Goal: Check status: Check status

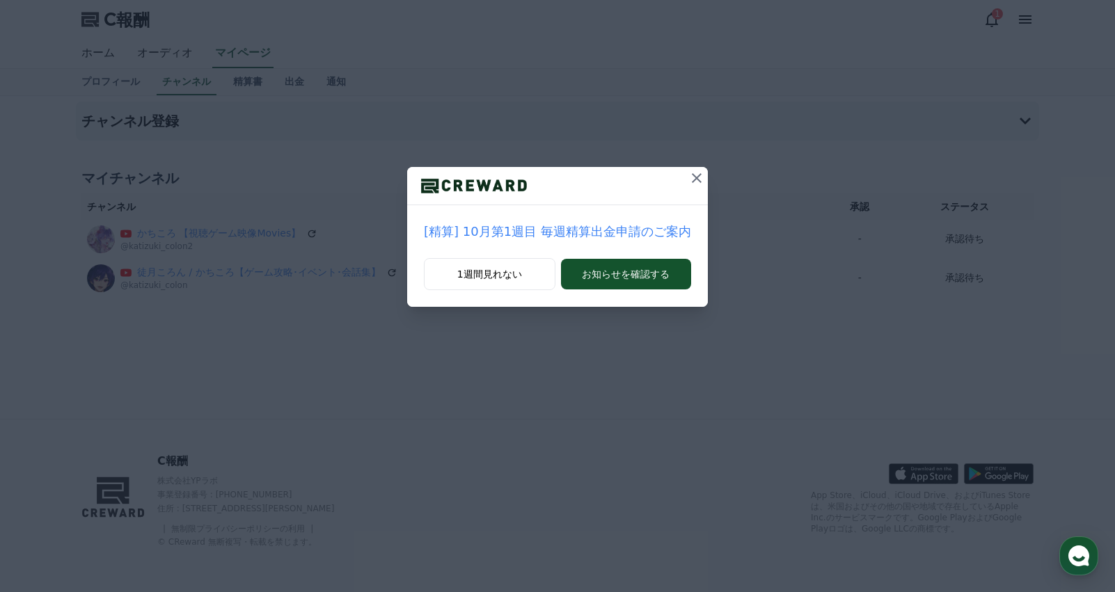
click at [688, 179] on icon at bounding box center [696, 178] width 17 height 17
click at [634, 232] on font "[精算] 10月第1週目 毎週精算出金申請のご案内" at bounding box center [557, 231] width 267 height 15
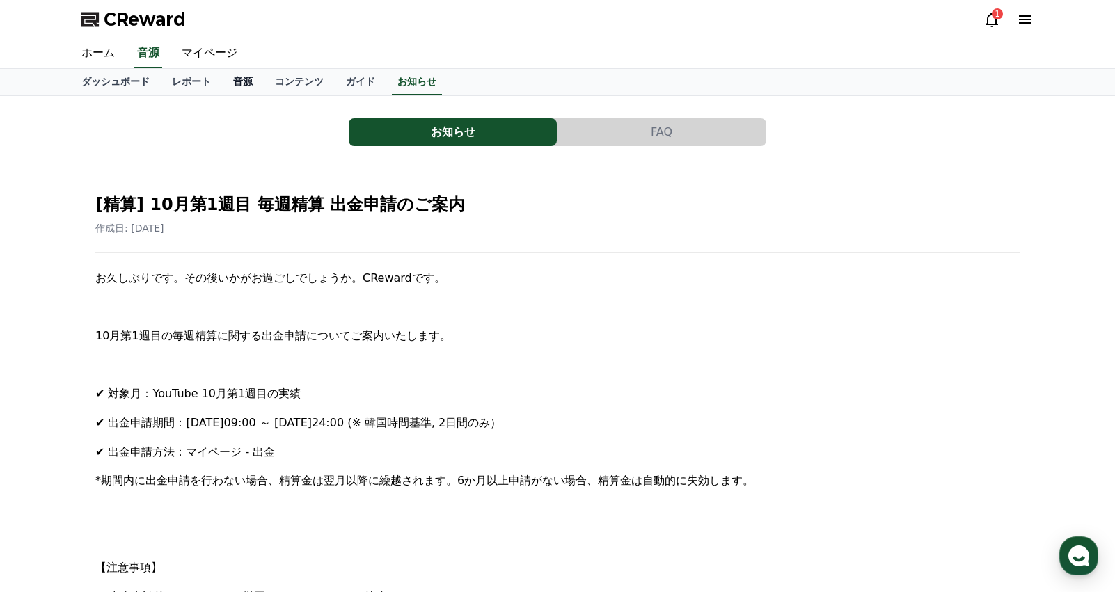
click at [222, 84] on link "音源" at bounding box center [243, 82] width 42 height 26
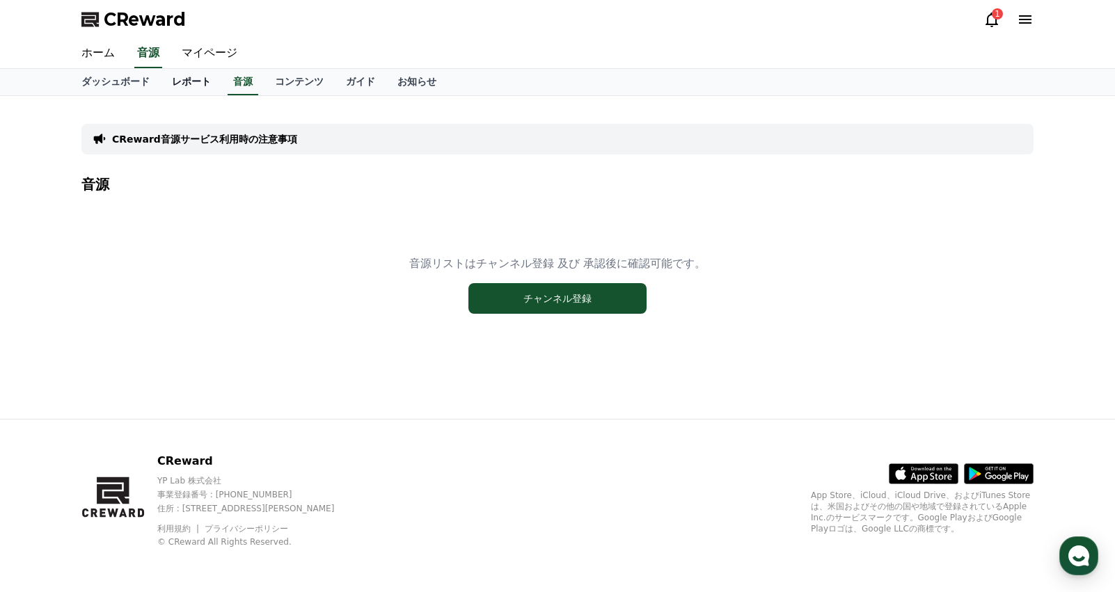
click at [172, 84] on link "レポート" at bounding box center [191, 82] width 61 height 26
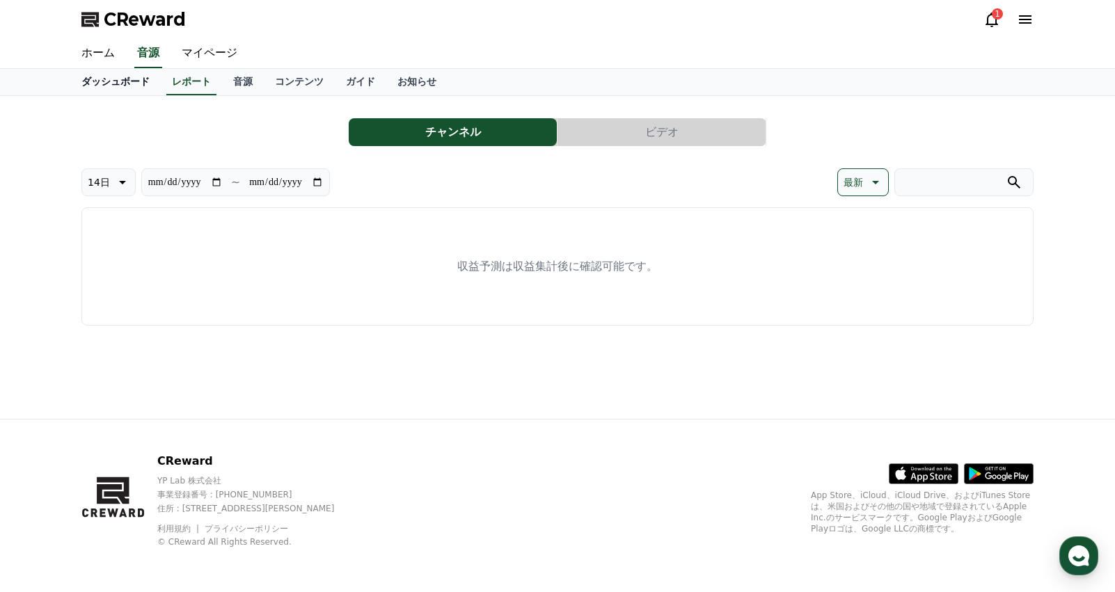
click at [122, 81] on link "ダッシュボード" at bounding box center [115, 82] width 90 height 26
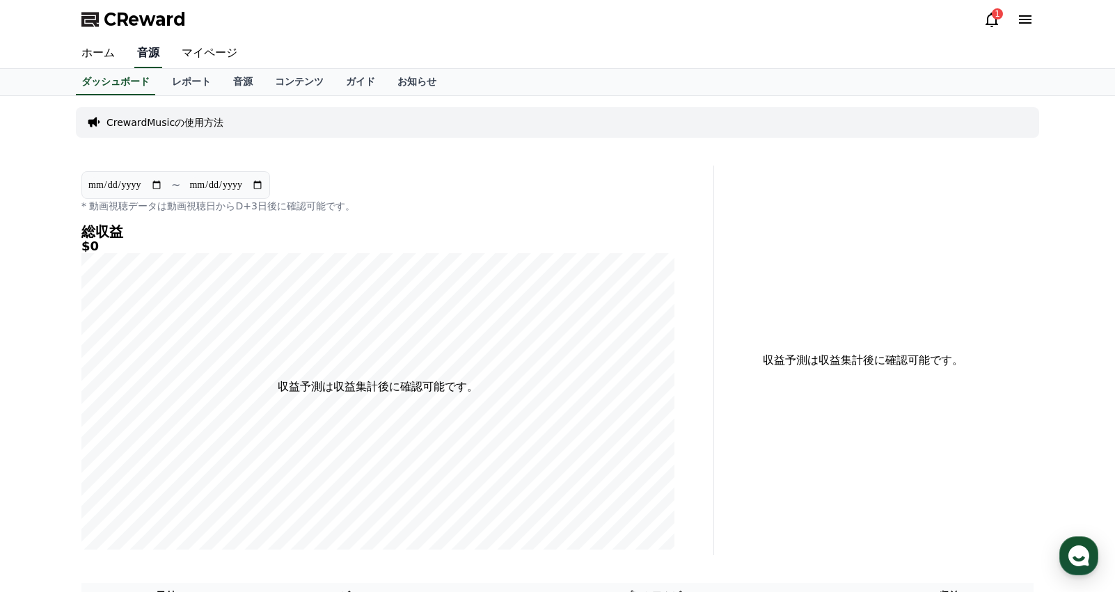
click at [134, 51] on link "音源" at bounding box center [148, 53] width 28 height 29
click at [78, 52] on link "ホーム" at bounding box center [98, 53] width 56 height 29
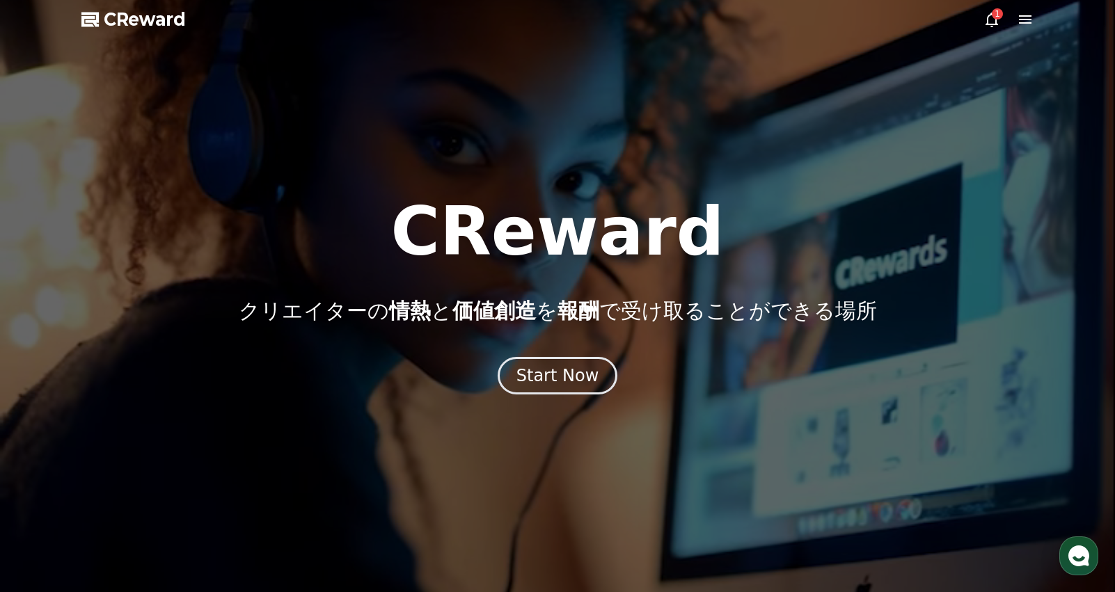
click at [994, 16] on div "1" at bounding box center [997, 13] width 11 height 11
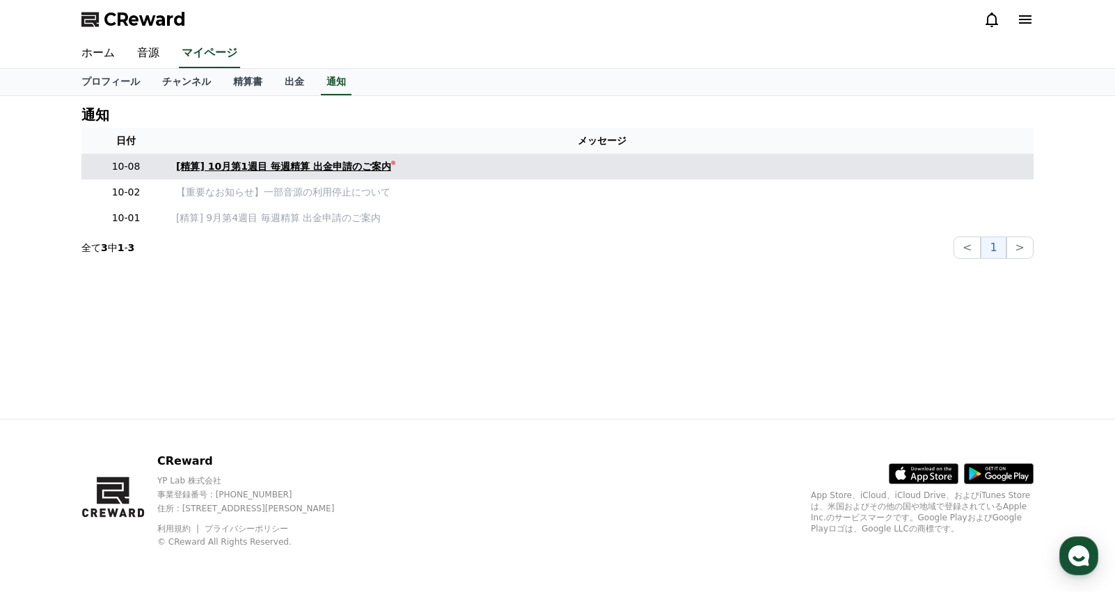
click at [337, 172] on div "[精算] 10月第1週目 毎週精算 出金申請のご案内" at bounding box center [283, 166] width 215 height 15
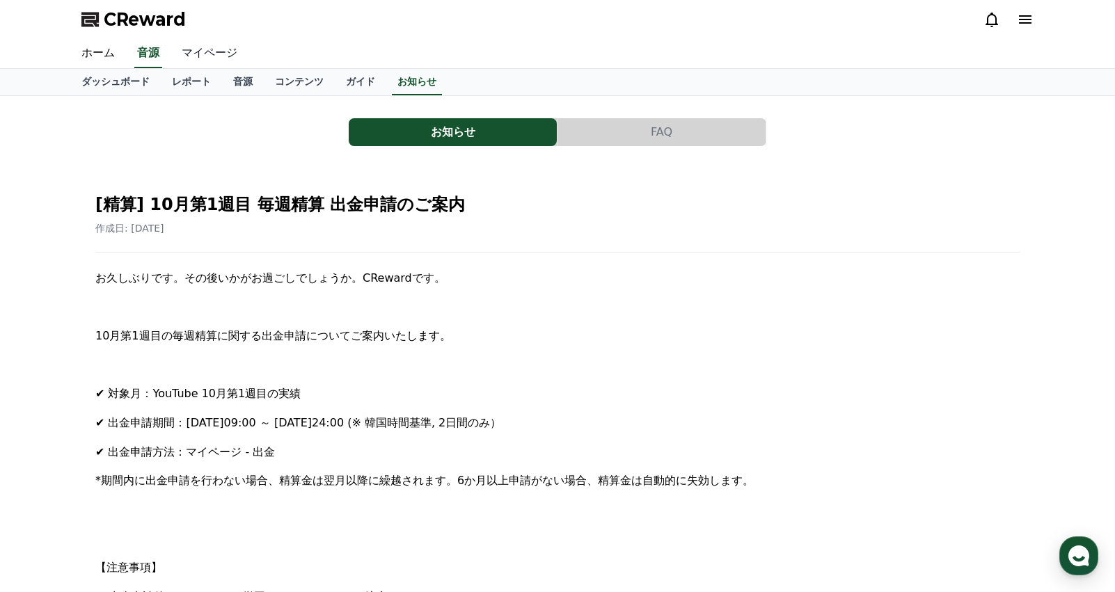
click at [190, 53] on link "マイページ" at bounding box center [210, 53] width 78 height 29
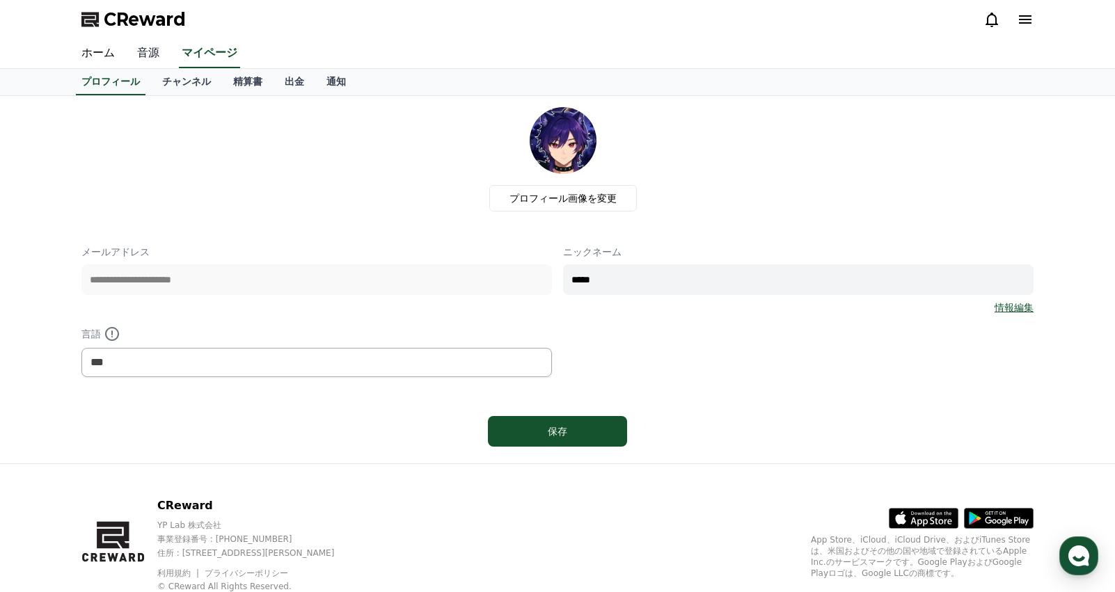
click at [144, 58] on link "音源" at bounding box center [148, 53] width 45 height 29
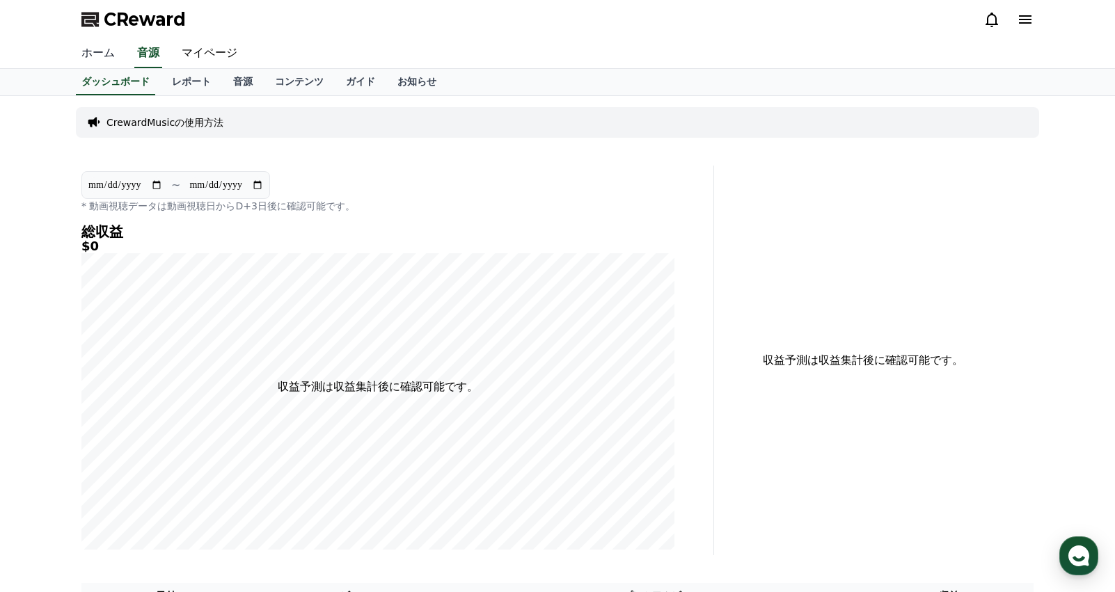
click at [90, 54] on link "ホーム" at bounding box center [98, 53] width 56 height 29
click at [226, 81] on link "音源" at bounding box center [243, 82] width 42 height 26
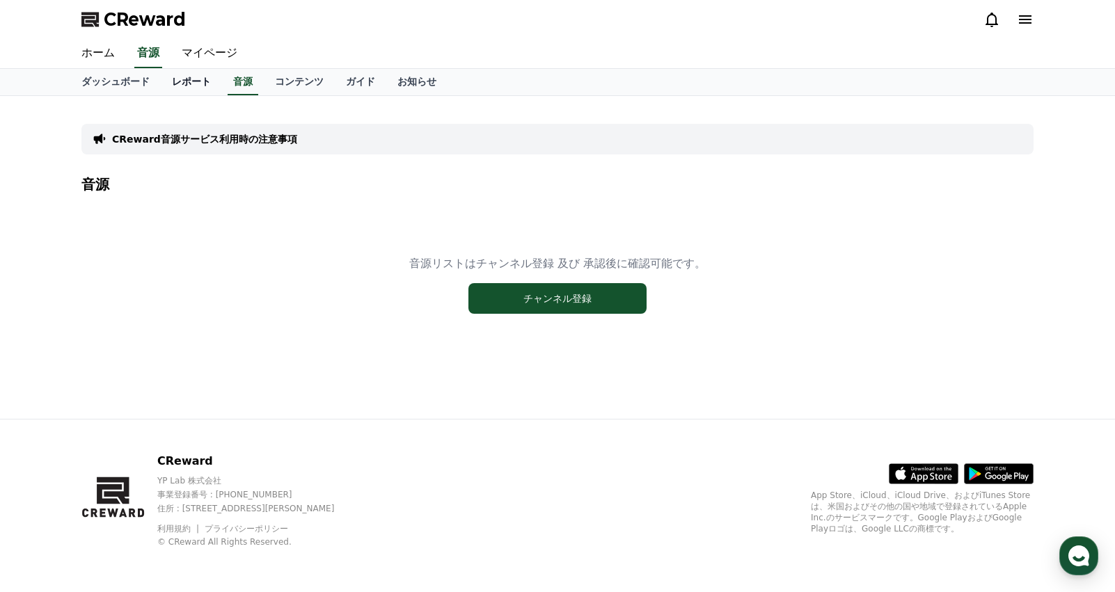
click at [168, 77] on link "レポート" at bounding box center [191, 82] width 61 height 26
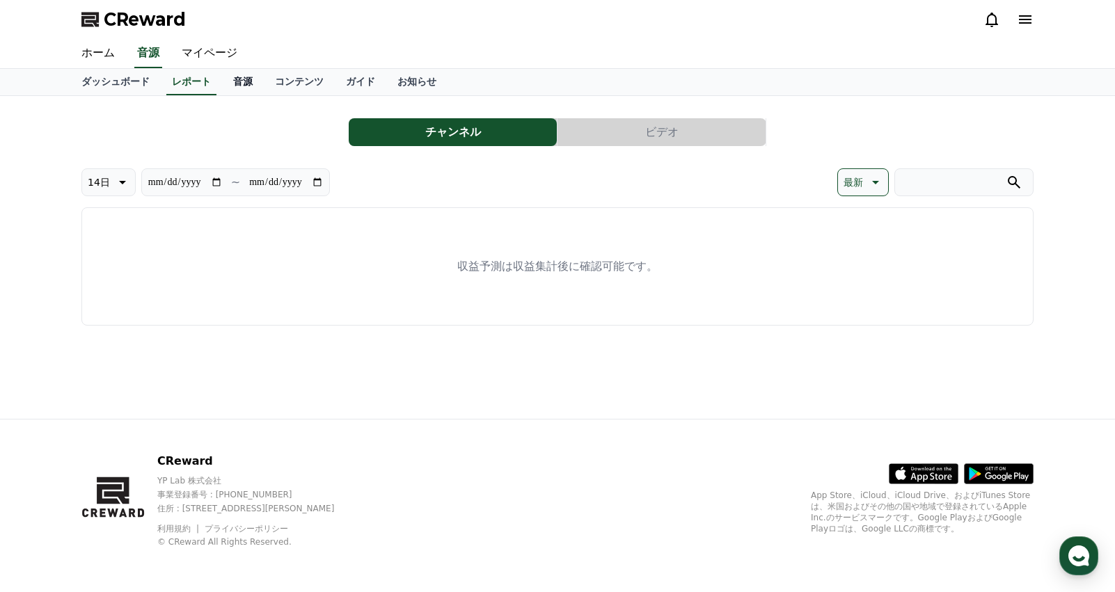
click at [222, 81] on link "音源" at bounding box center [243, 82] width 42 height 26
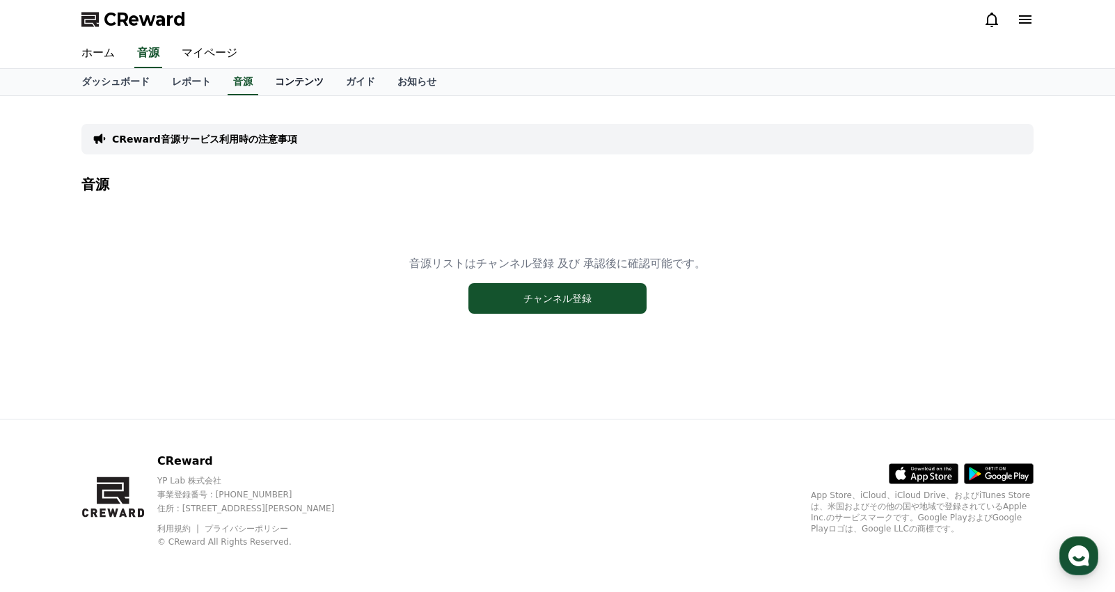
click at [264, 84] on link "コンテンツ" at bounding box center [299, 82] width 71 height 26
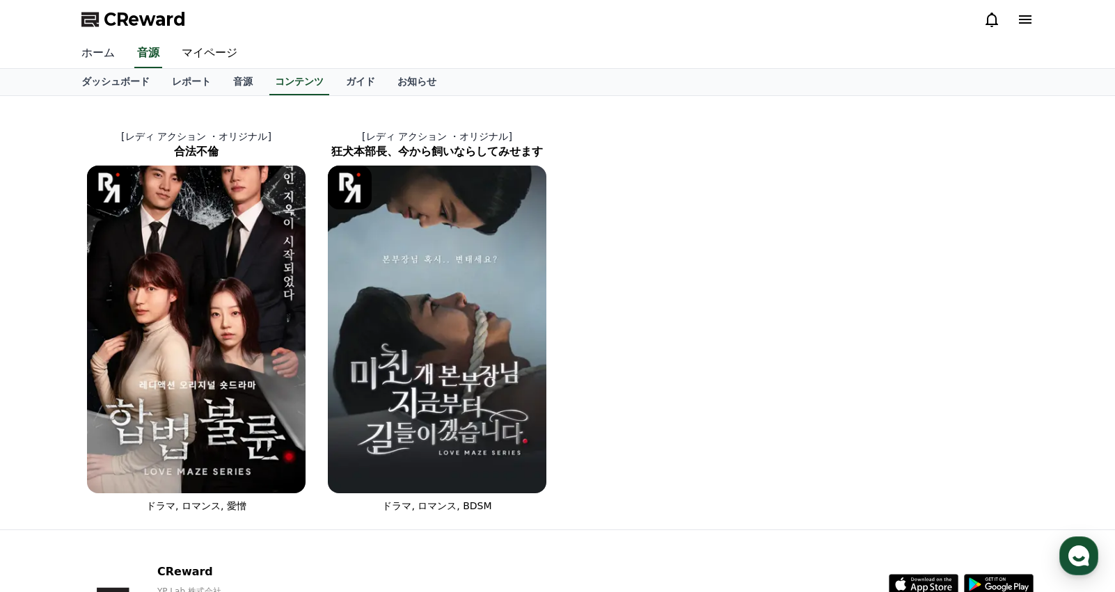
click at [95, 52] on link "ホーム" at bounding box center [98, 53] width 56 height 29
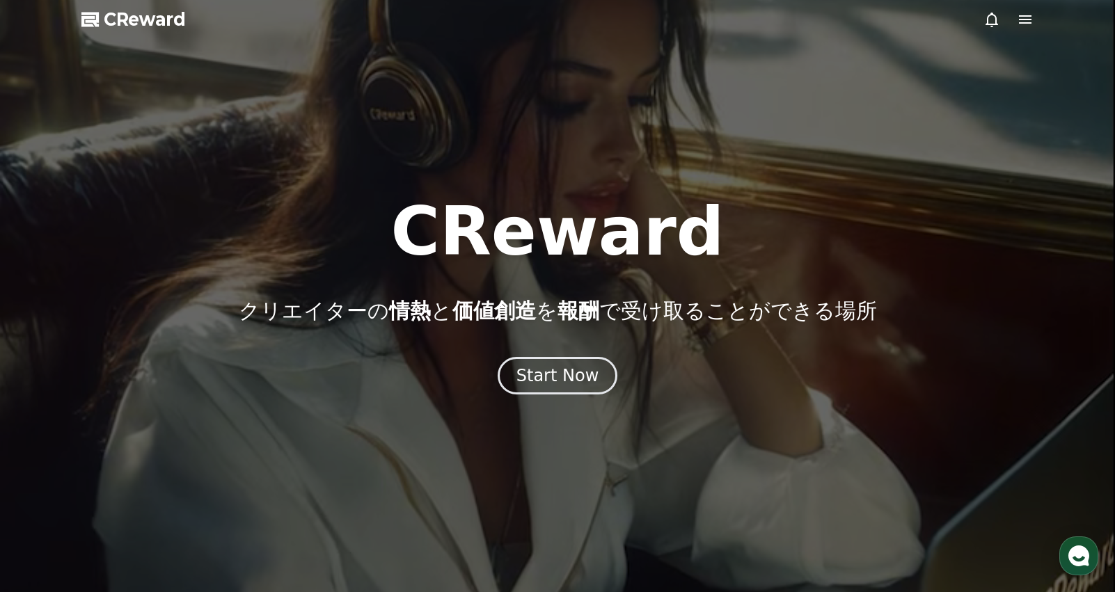
click at [1020, 13] on icon at bounding box center [1025, 19] width 17 height 17
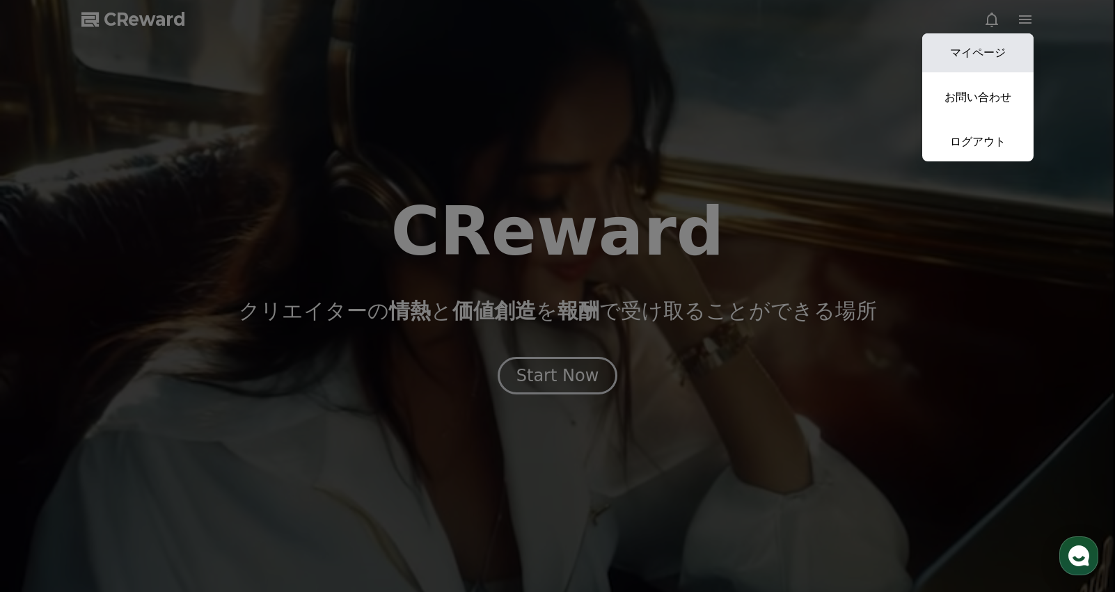
click at [992, 56] on link "マイページ" at bounding box center [977, 52] width 111 height 39
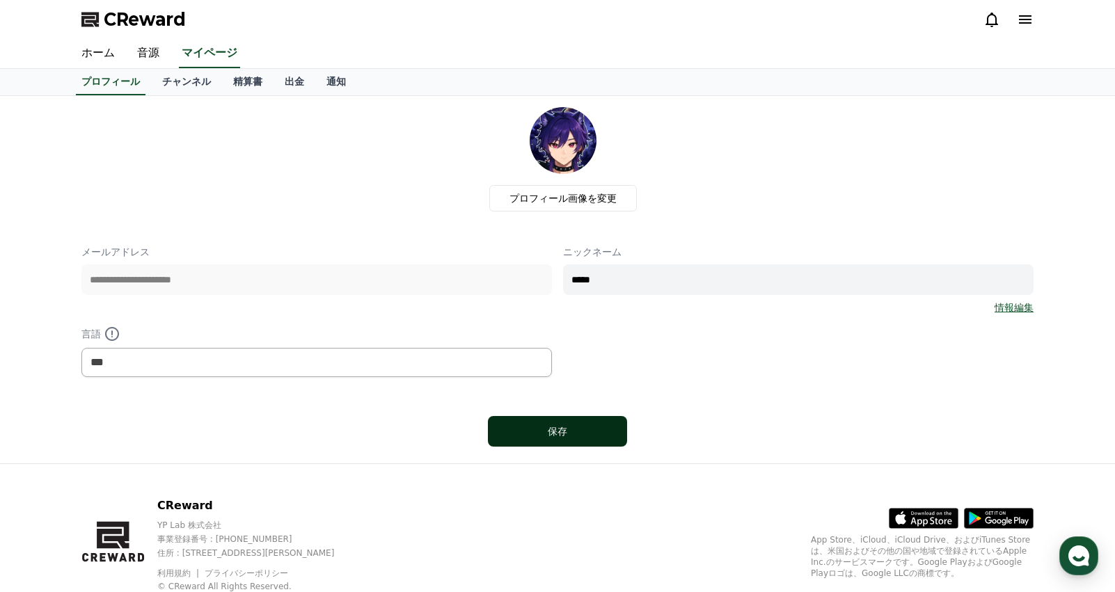
click at [546, 429] on div "保存" at bounding box center [558, 432] width 84 height 14
click at [155, 79] on link "チャンネル" at bounding box center [186, 82] width 71 height 26
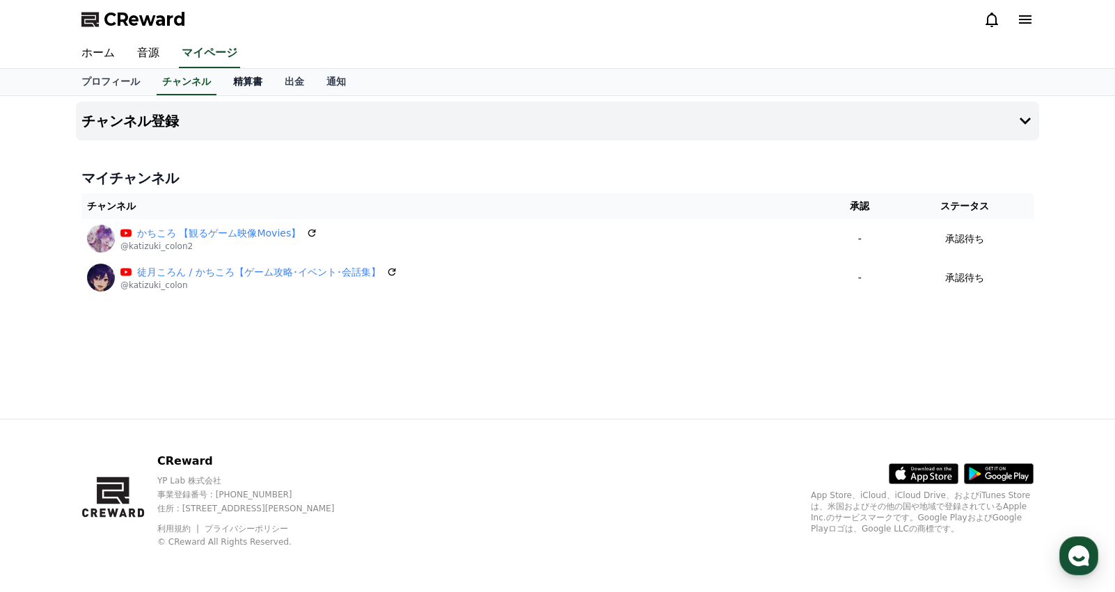
click at [237, 84] on link "精算書" at bounding box center [248, 82] width 52 height 26
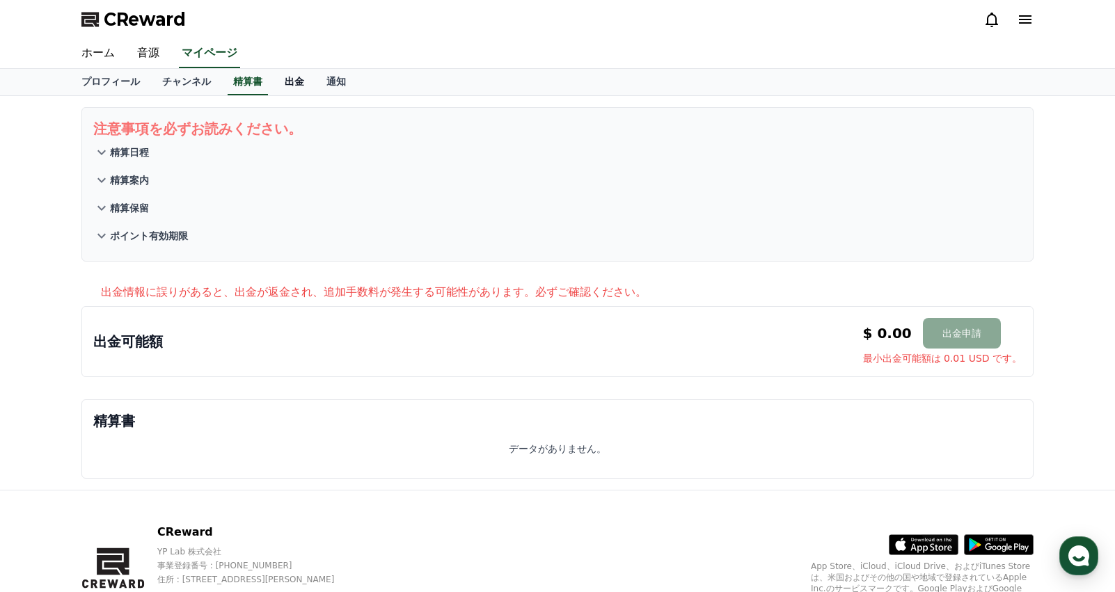
click at [274, 84] on link "出金" at bounding box center [295, 82] width 42 height 26
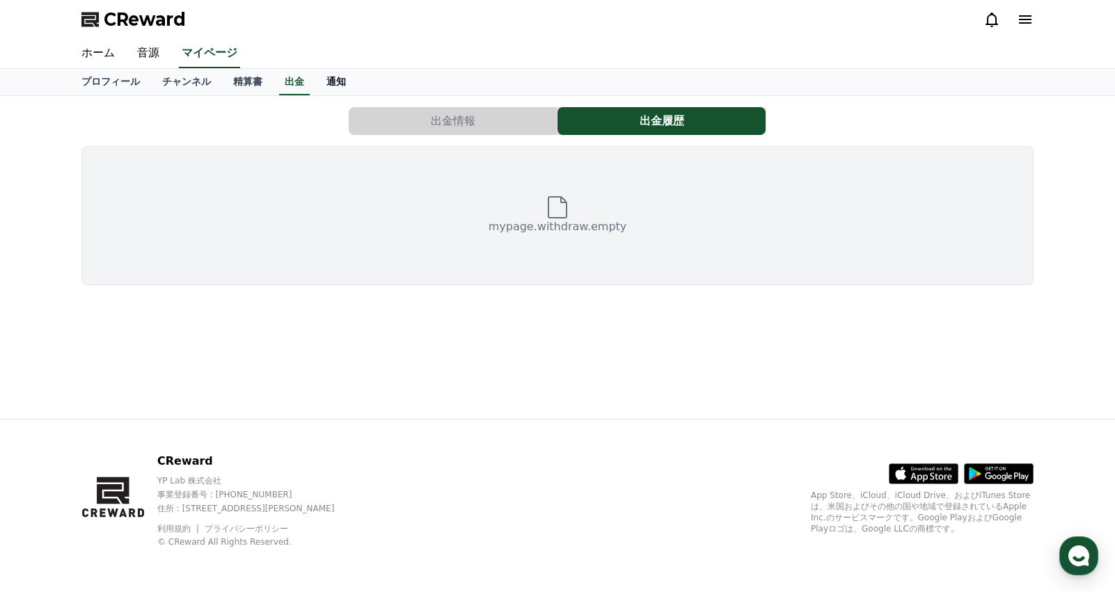
click at [315, 83] on link "通知" at bounding box center [336, 82] width 42 height 26
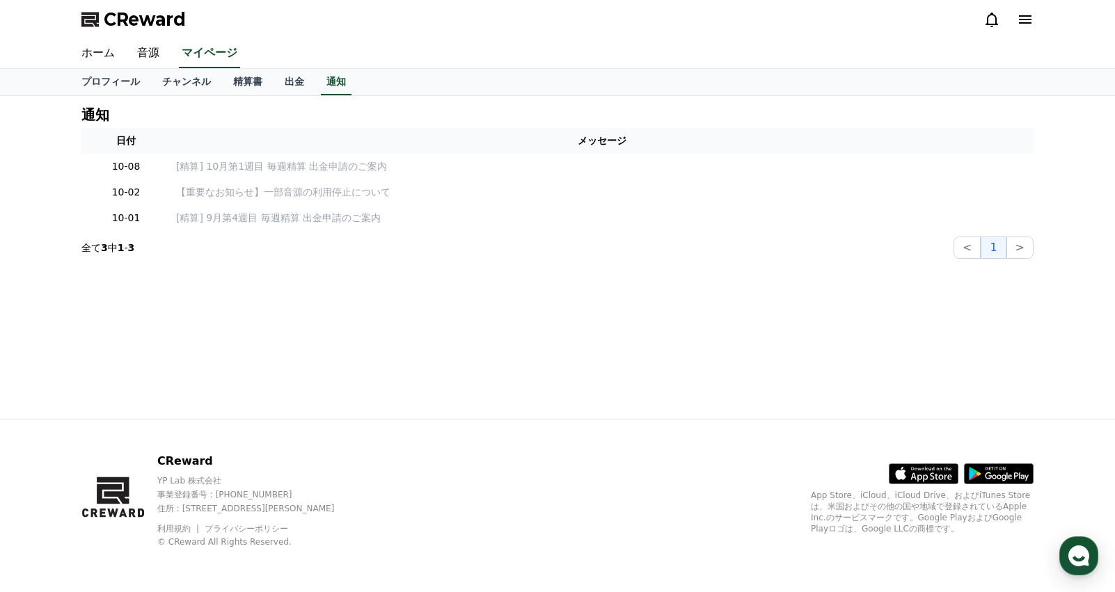
click at [990, 20] on icon at bounding box center [992, 19] width 17 height 17
click at [995, 22] on icon at bounding box center [992, 19] width 17 height 17
click at [1031, 19] on icon at bounding box center [1025, 19] width 13 height 8
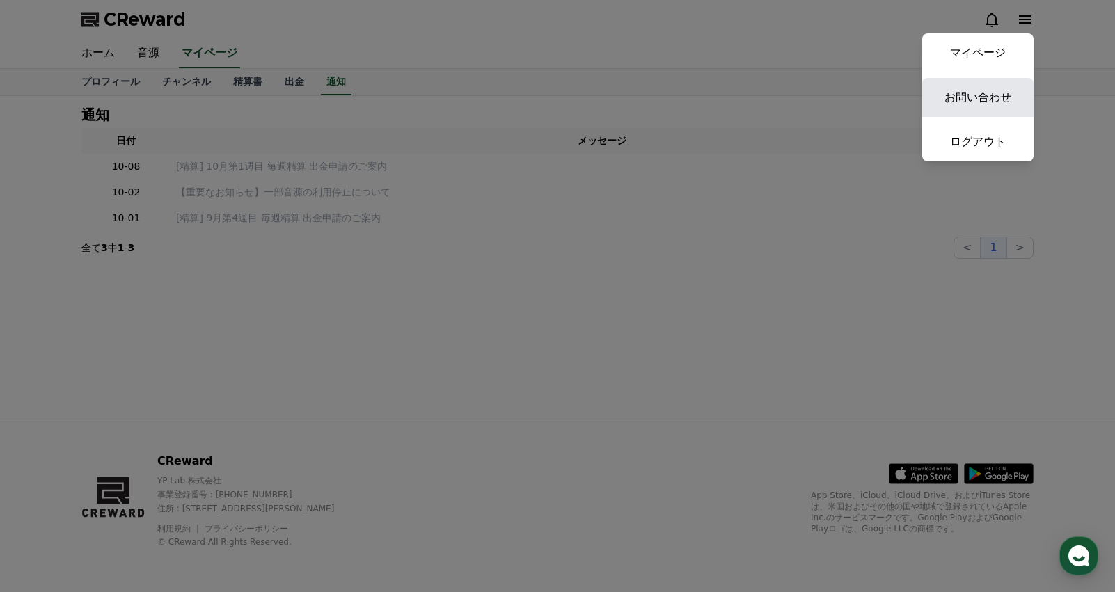
click at [979, 102] on link "お問い合わせ" at bounding box center [977, 97] width 111 height 39
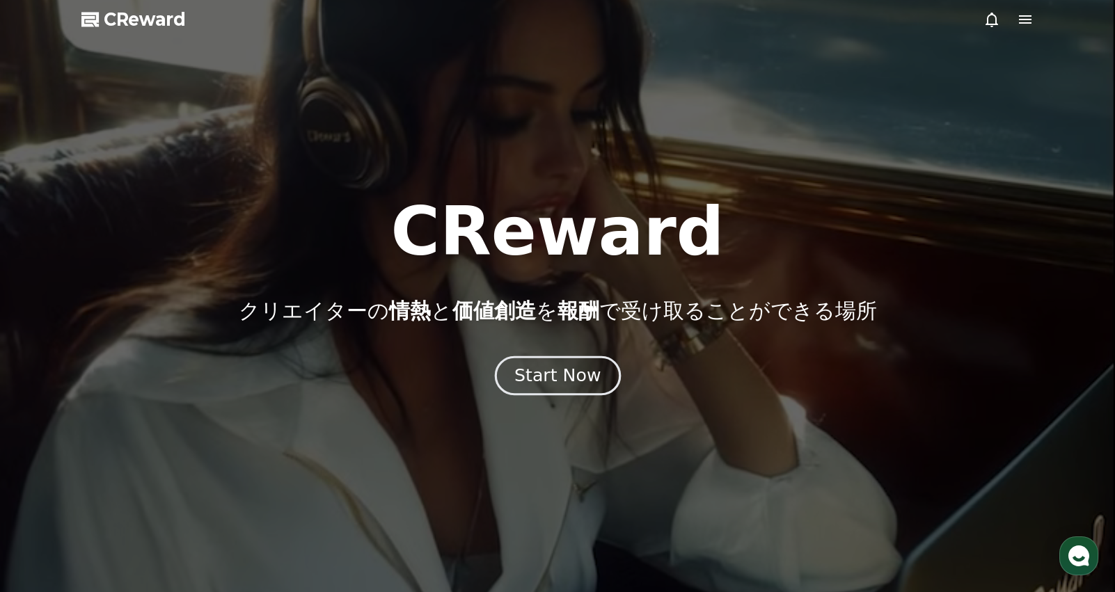
click at [569, 367] on div "Start Now" at bounding box center [557, 376] width 86 height 24
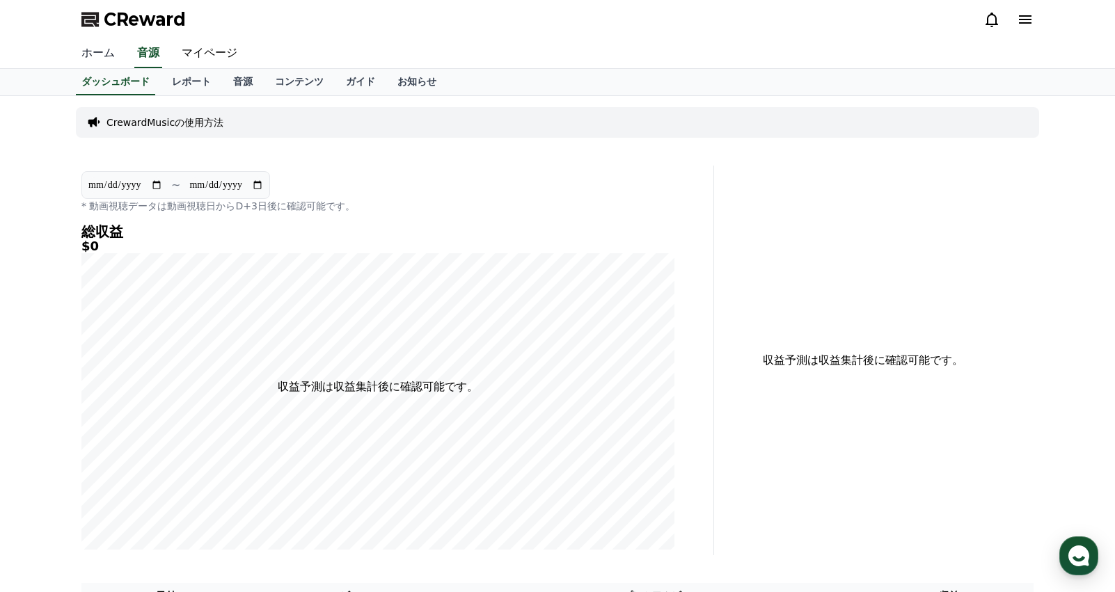
click at [93, 54] on link "ホーム" at bounding box center [98, 53] width 56 height 29
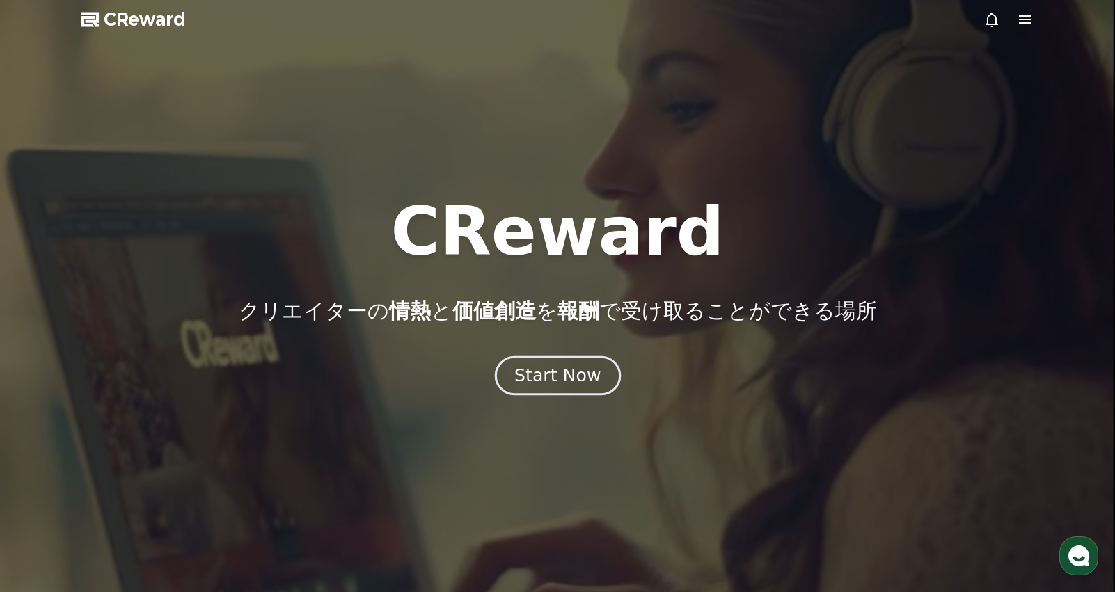
click at [529, 363] on button "Start Now" at bounding box center [557, 376] width 126 height 40
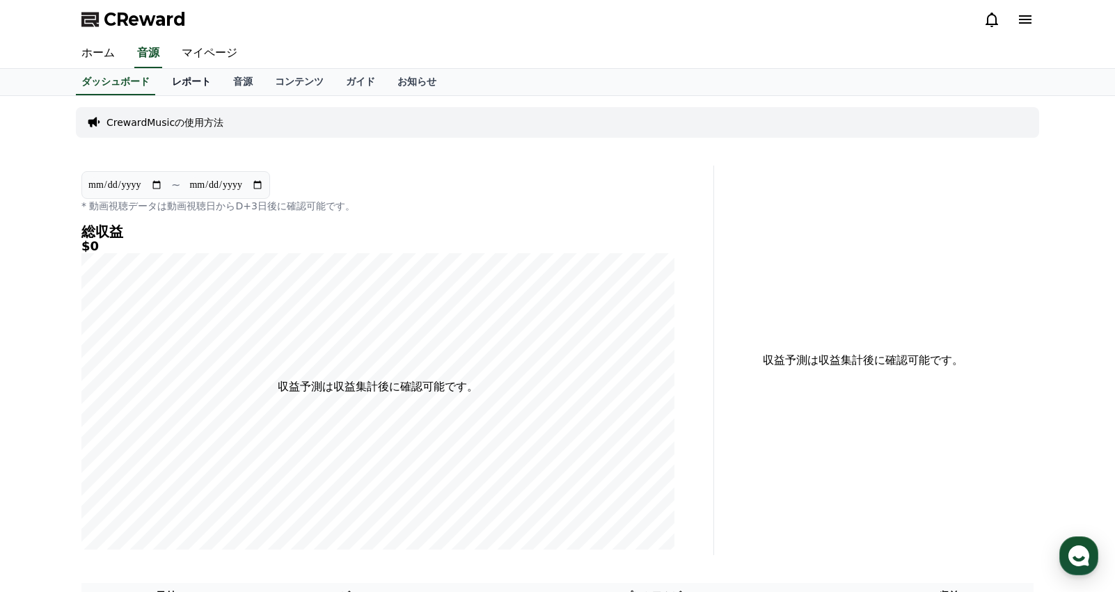
click at [167, 83] on link "レポート" at bounding box center [191, 82] width 61 height 26
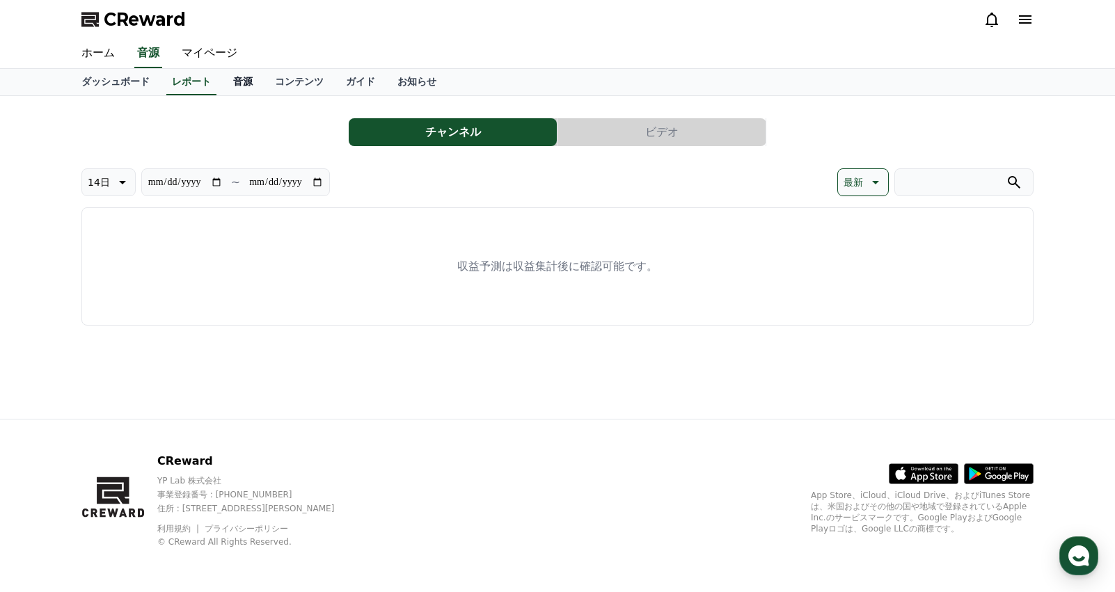
click at [222, 79] on link "音源" at bounding box center [243, 82] width 42 height 26
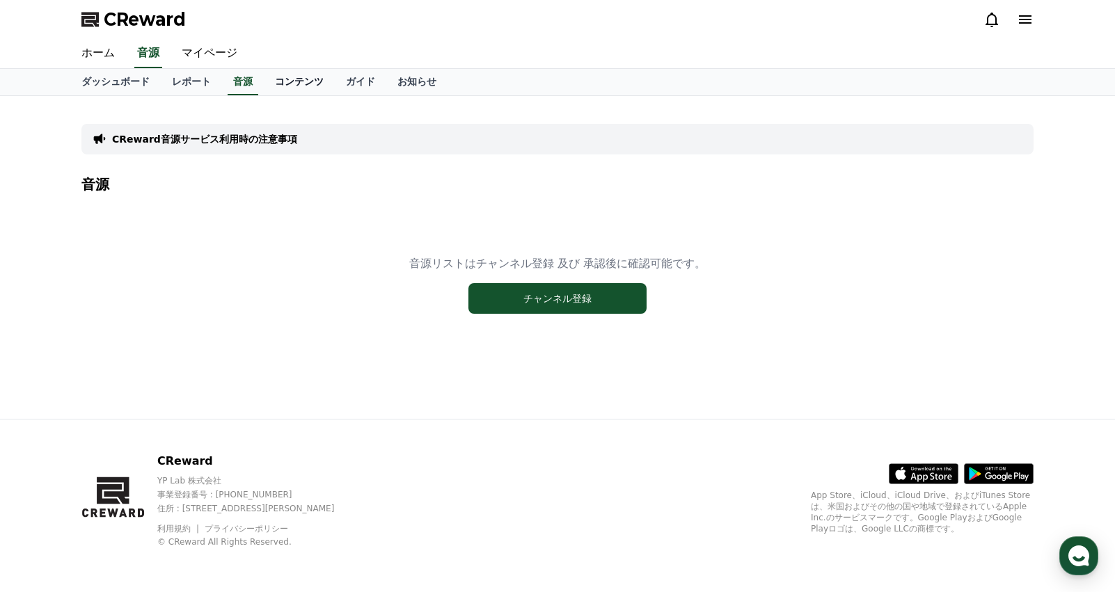
click at [271, 86] on link "コンテンツ" at bounding box center [299, 82] width 71 height 26
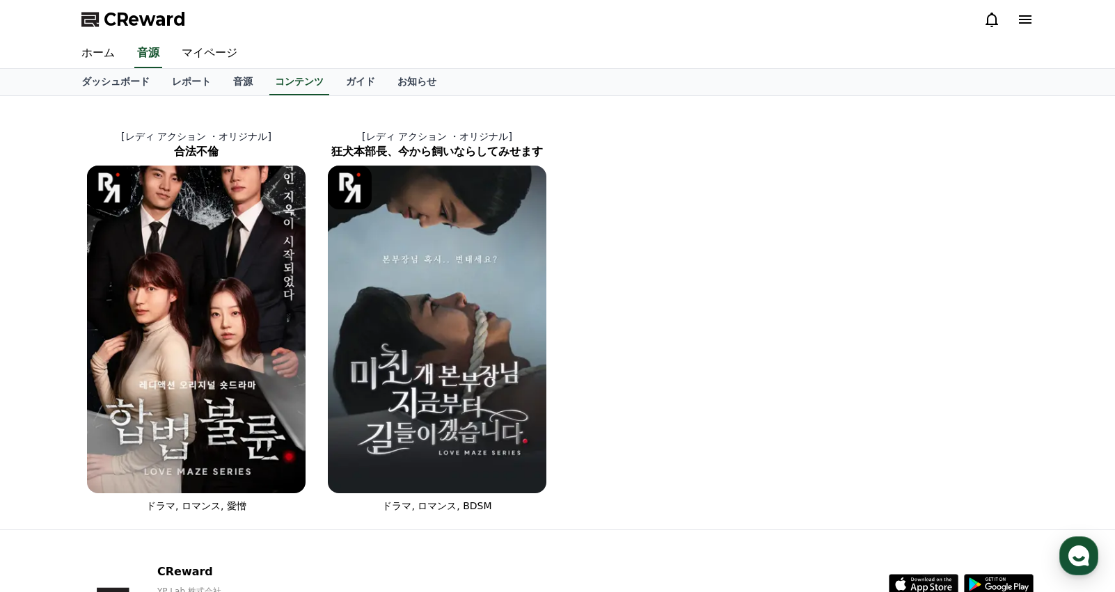
click at [1029, 26] on icon at bounding box center [1025, 19] width 17 height 17
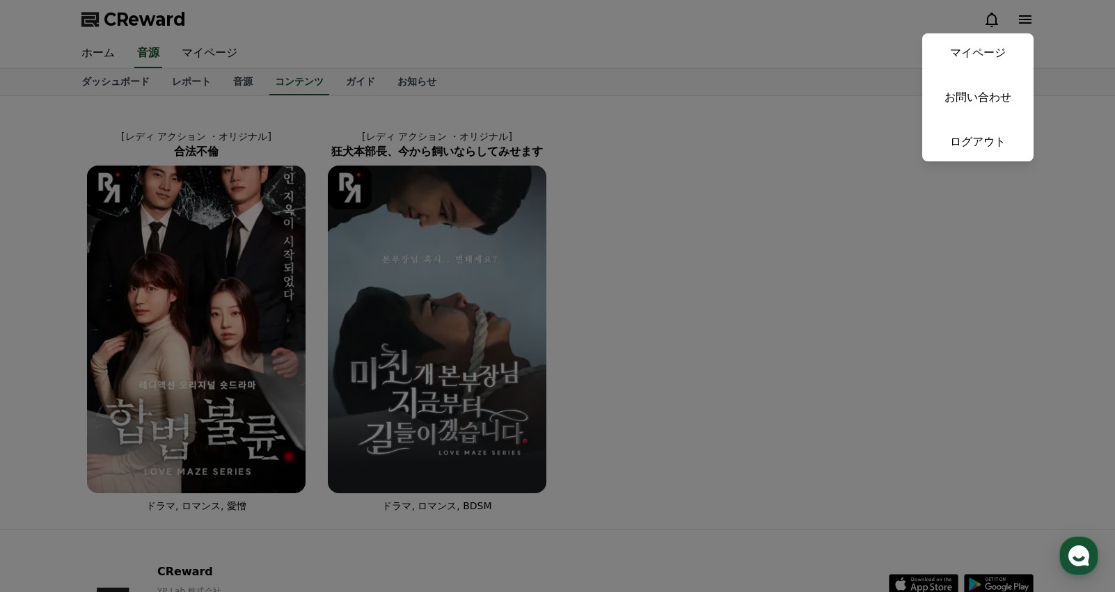
click at [793, 139] on button "close" at bounding box center [557, 296] width 1115 height 592
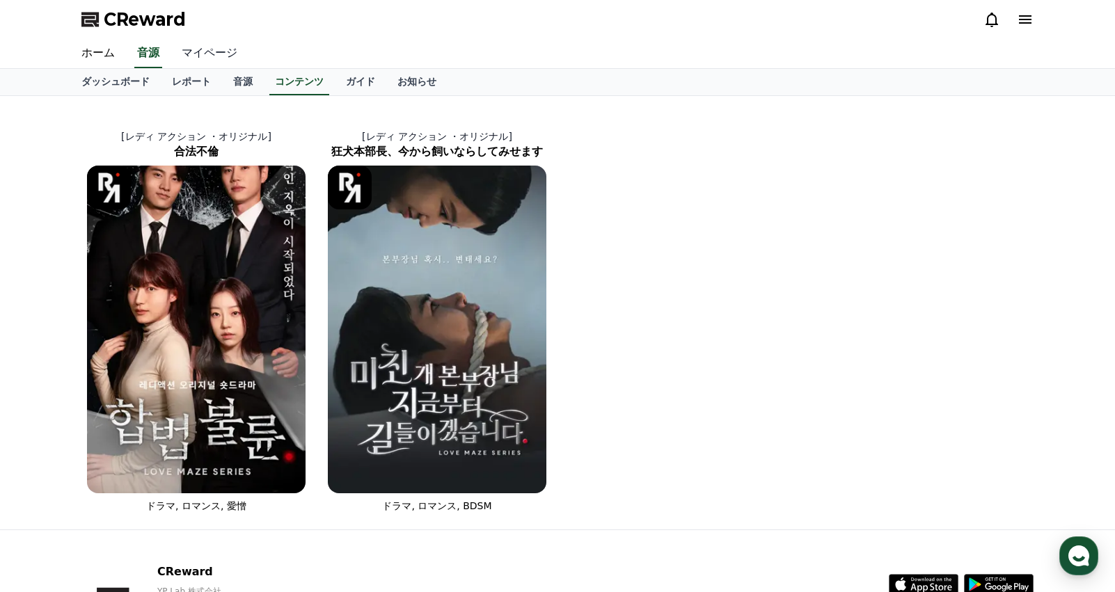
click at [215, 49] on link "マイページ" at bounding box center [210, 53] width 78 height 29
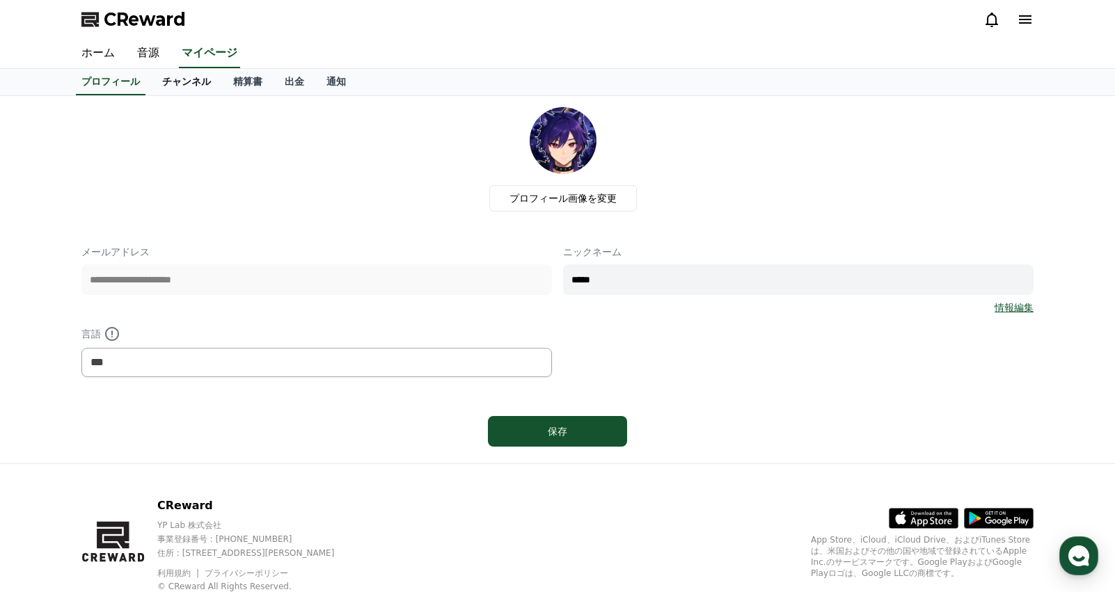
click at [174, 79] on link "チャンネル" at bounding box center [186, 82] width 71 height 26
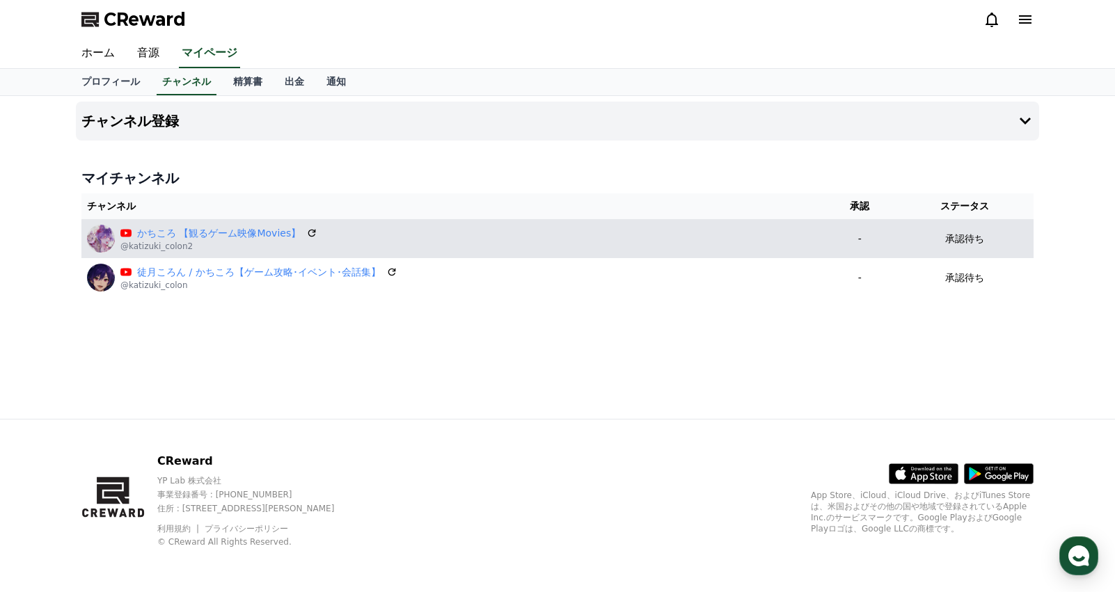
click at [947, 236] on div "承認待ち" at bounding box center [964, 239] width 127 height 15
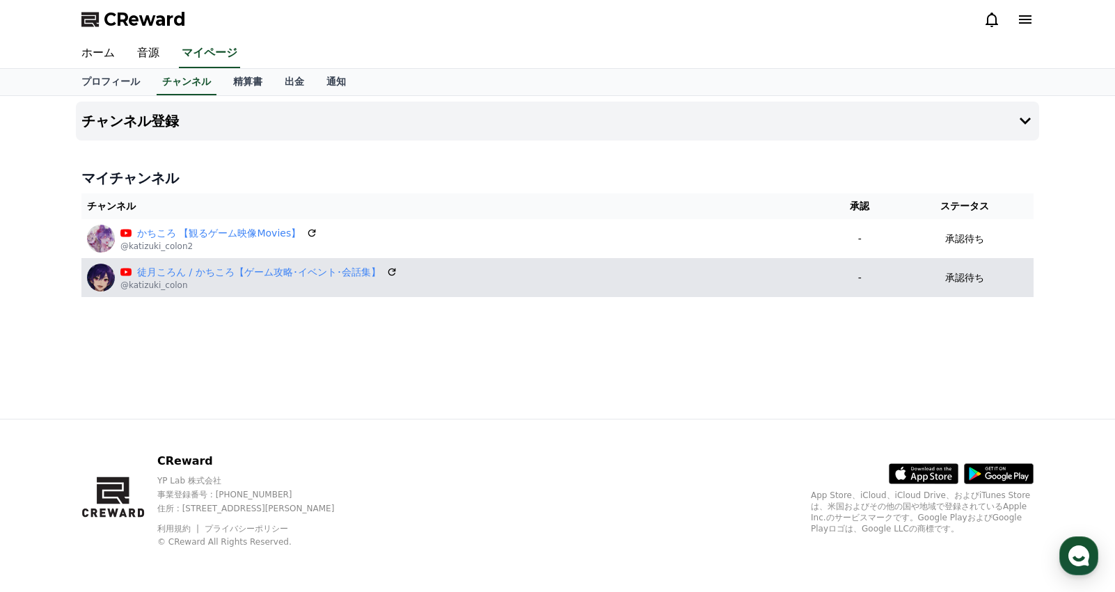
click at [958, 267] on td "承認待ち" at bounding box center [964, 277] width 139 height 39
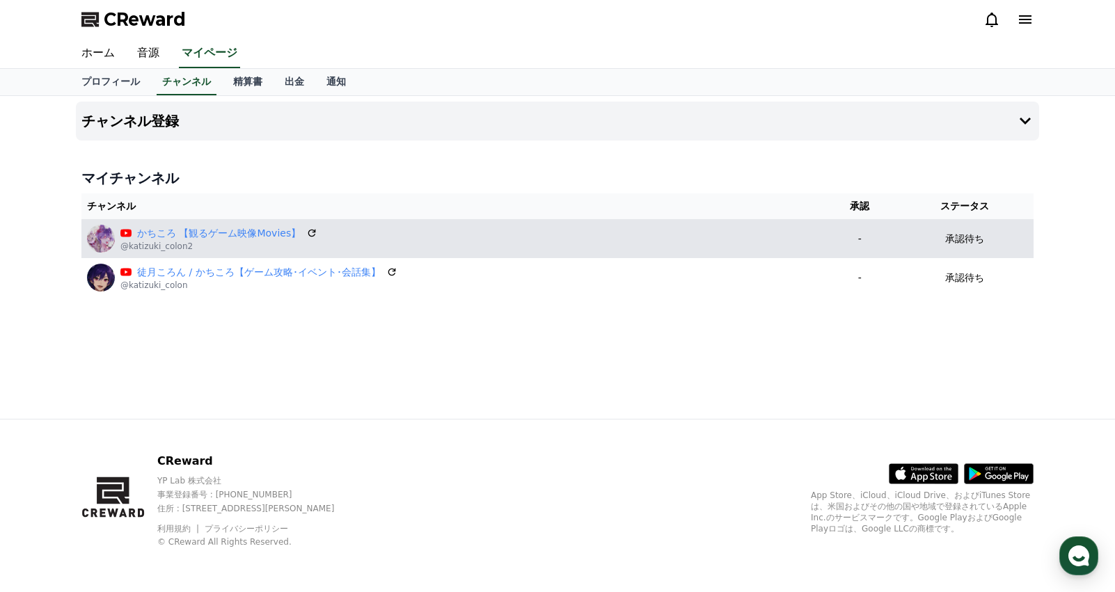
click at [971, 236] on p "承認待ち" at bounding box center [964, 239] width 39 height 15
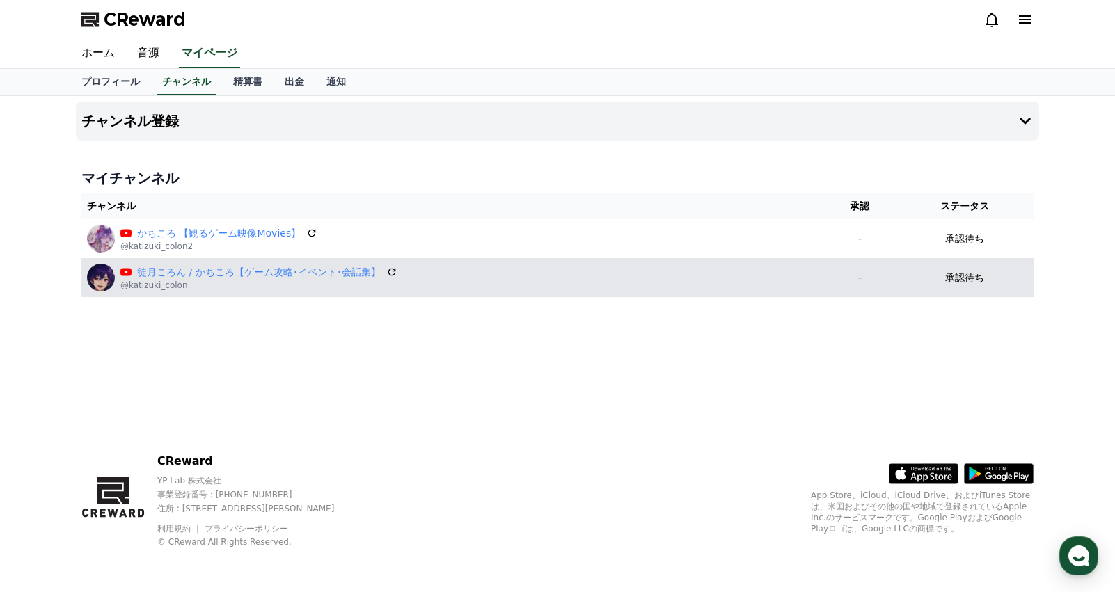
click at [981, 269] on td "承認待ち" at bounding box center [964, 277] width 139 height 39
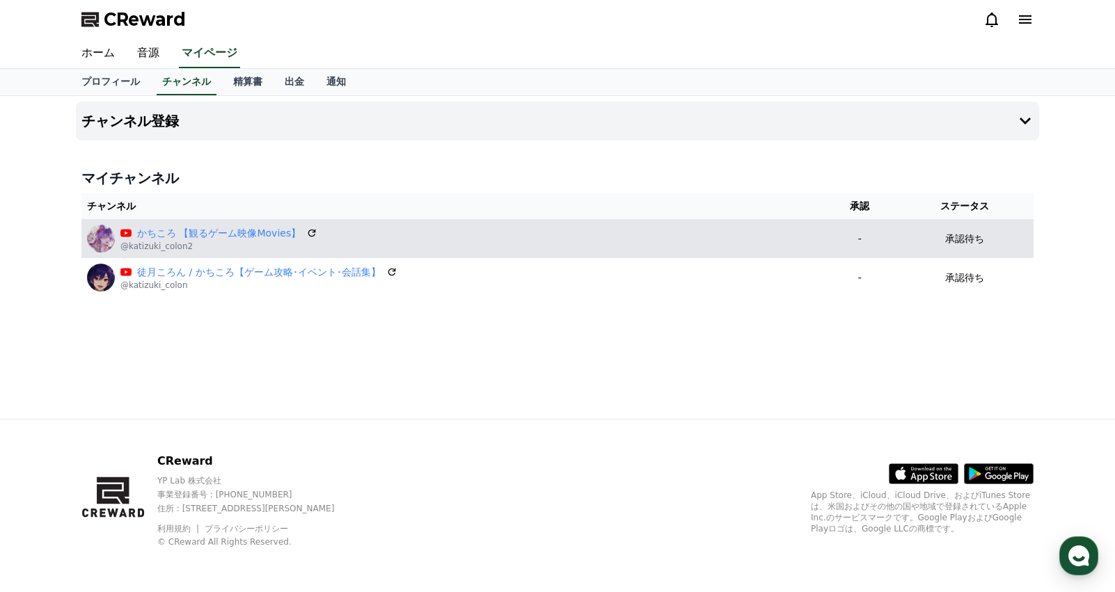
click at [983, 248] on td "承認待ち" at bounding box center [964, 238] width 139 height 39
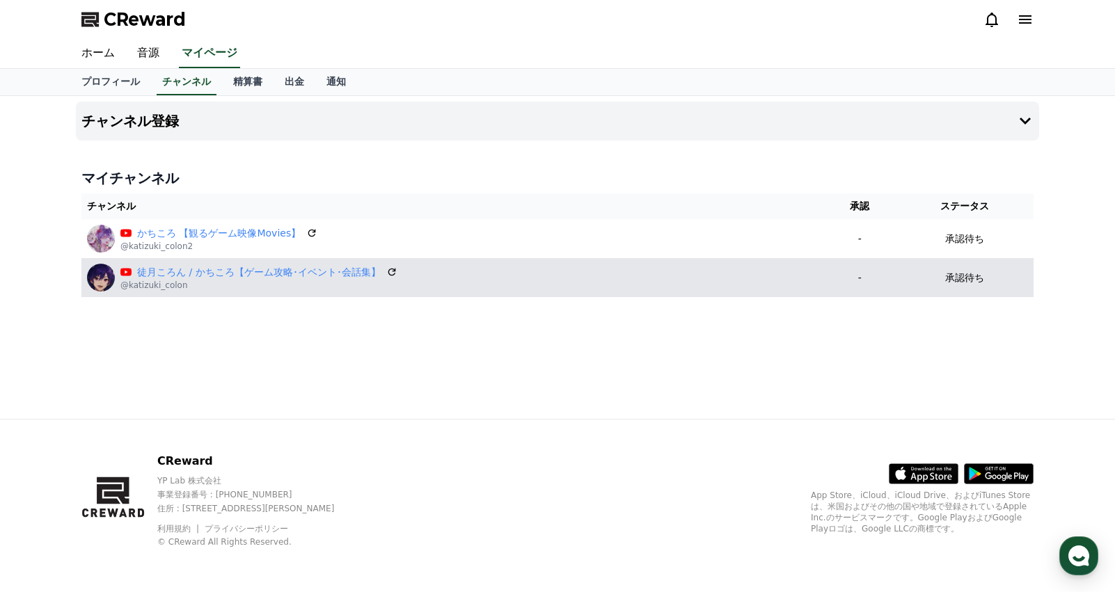
click at [977, 264] on td "承認待ち" at bounding box center [964, 277] width 139 height 39
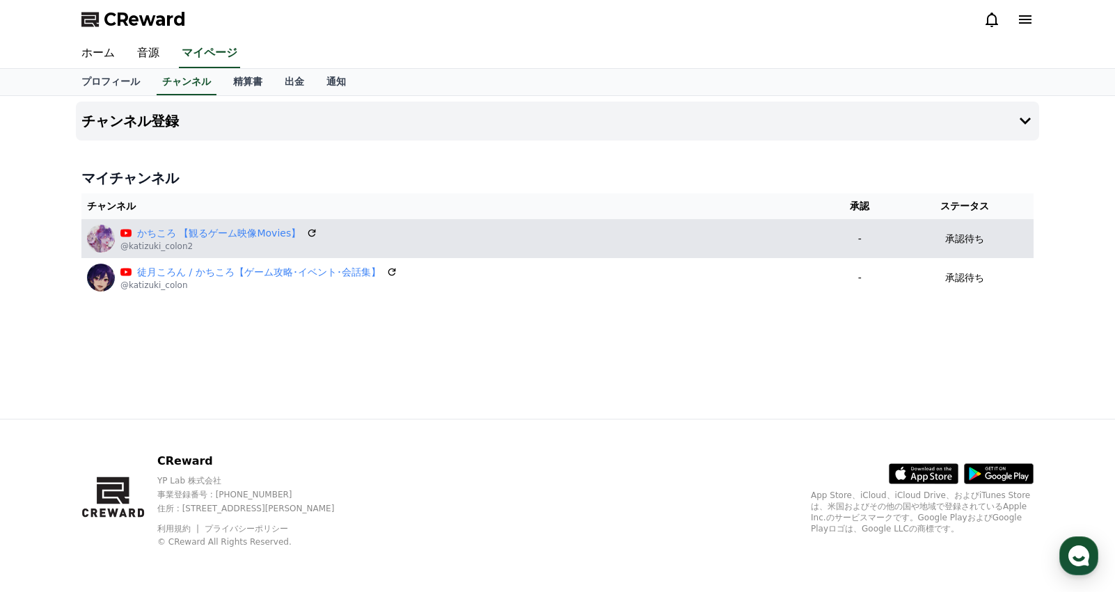
click at [975, 251] on td "承認待ち" at bounding box center [964, 238] width 139 height 39
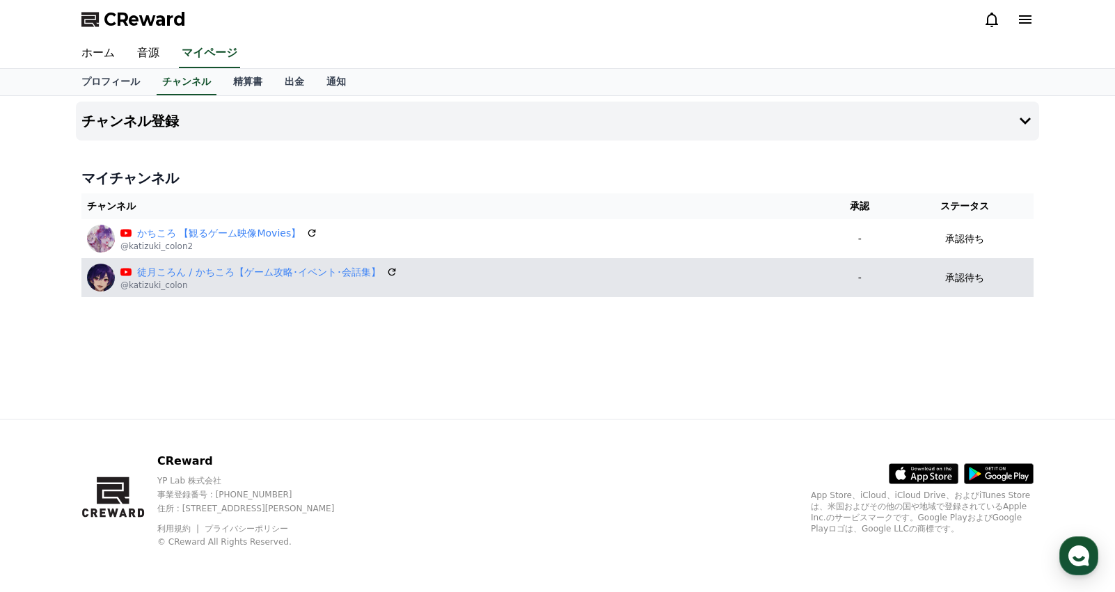
click at [970, 272] on p "承認待ち" at bounding box center [964, 278] width 39 height 15
